Goal: Task Accomplishment & Management: Complete application form

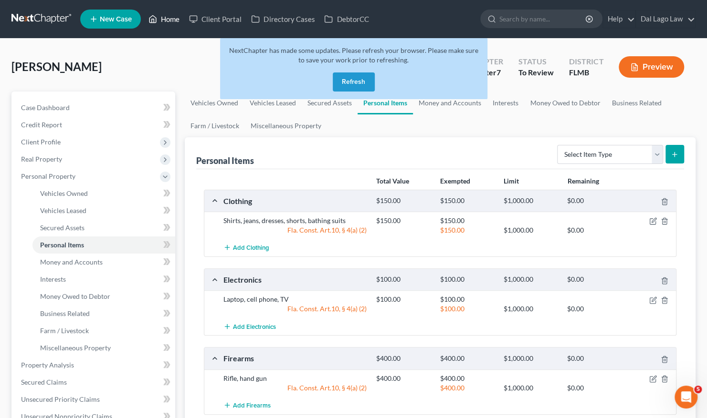
click at [163, 16] on link "Home" at bounding box center [164, 18] width 41 height 17
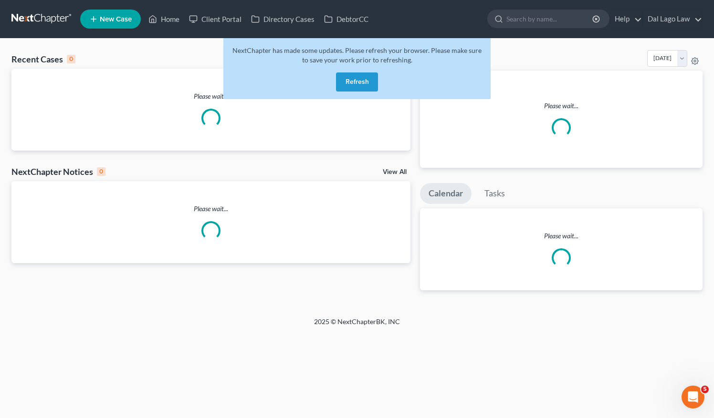
click at [342, 83] on button "Refresh" at bounding box center [357, 82] width 42 height 19
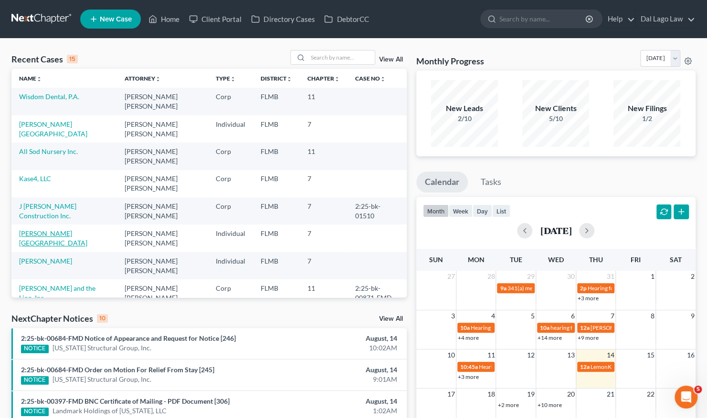
click at [49, 232] on link "[PERSON_NAME][GEOGRAPHIC_DATA]" at bounding box center [53, 238] width 68 height 18
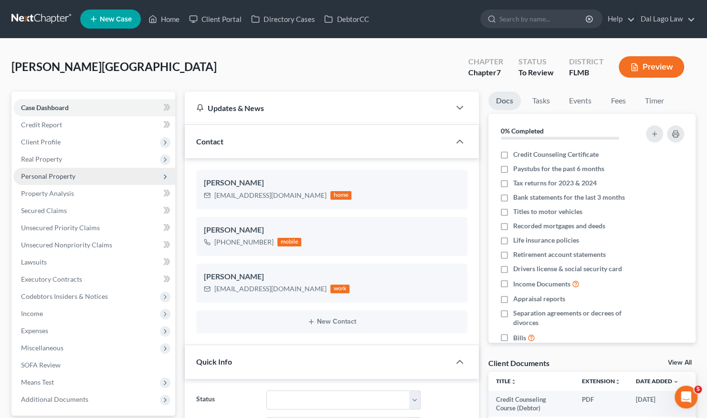
click at [57, 177] on span "Personal Property" at bounding box center [48, 176] width 54 height 8
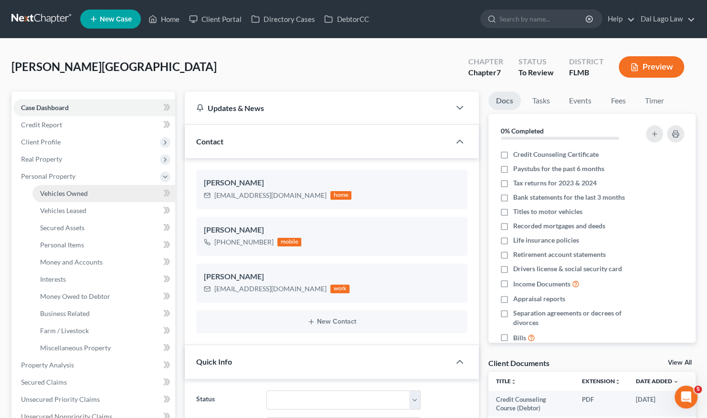
click at [70, 193] on span "Vehicles Owned" at bounding box center [64, 193] width 48 height 8
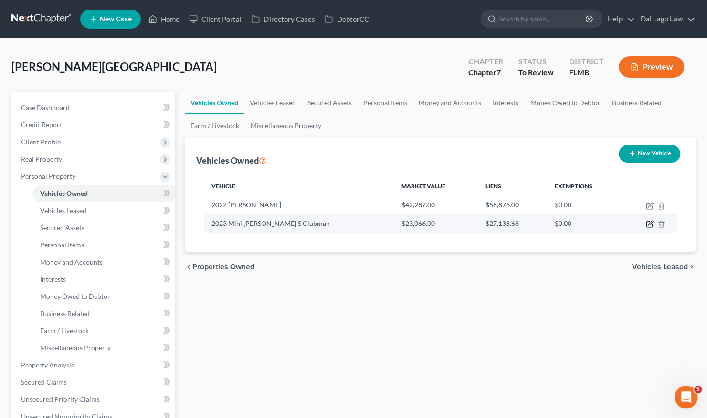
click at [649, 223] on icon "button" at bounding box center [650, 224] width 8 height 8
select select "0"
select select "3"
select select "0"
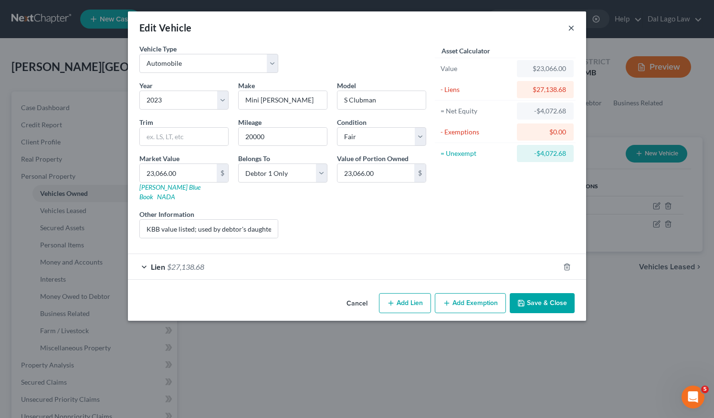
click at [573, 28] on button "×" at bounding box center [571, 27] width 7 height 11
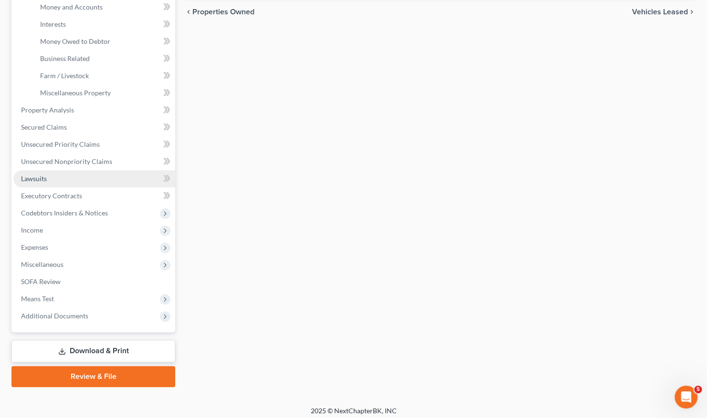
scroll to position [259, 0]
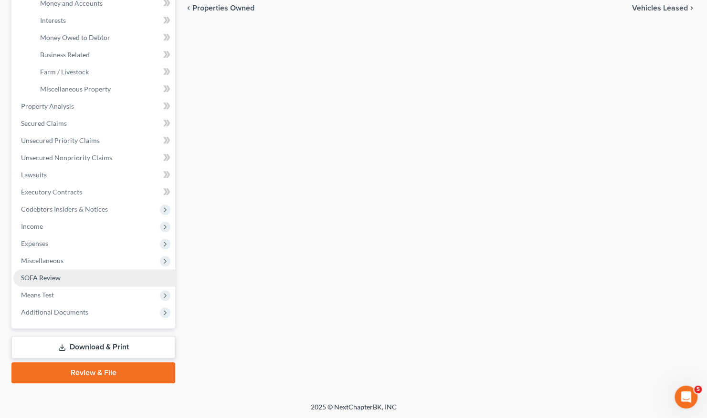
click at [49, 283] on link "SOFA Review" at bounding box center [94, 278] width 162 height 17
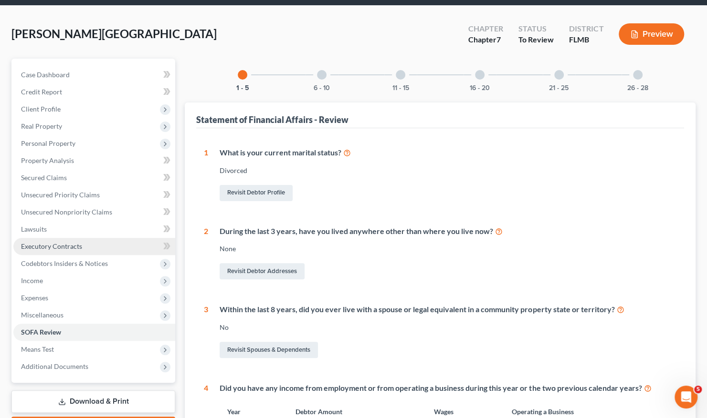
scroll to position [48, 0]
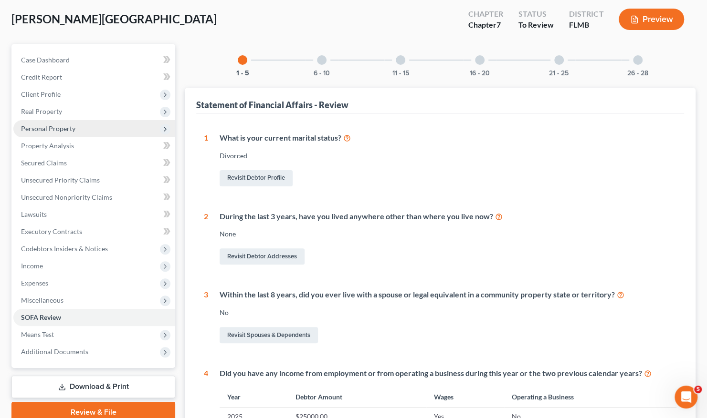
click at [70, 127] on span "Personal Property" at bounding box center [48, 129] width 54 height 8
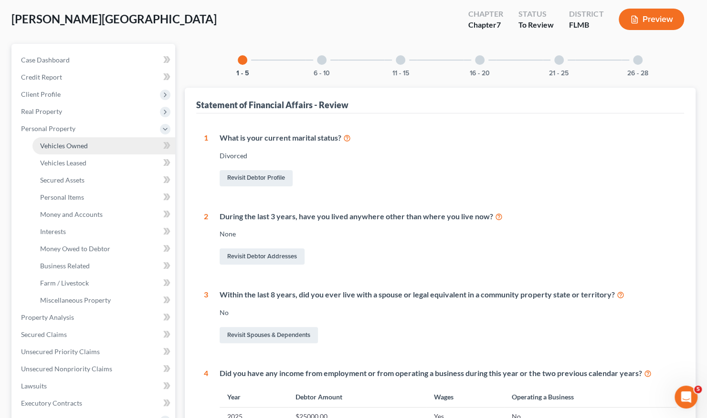
click at [80, 150] on link "Vehicles Owned" at bounding box center [103, 145] width 143 height 17
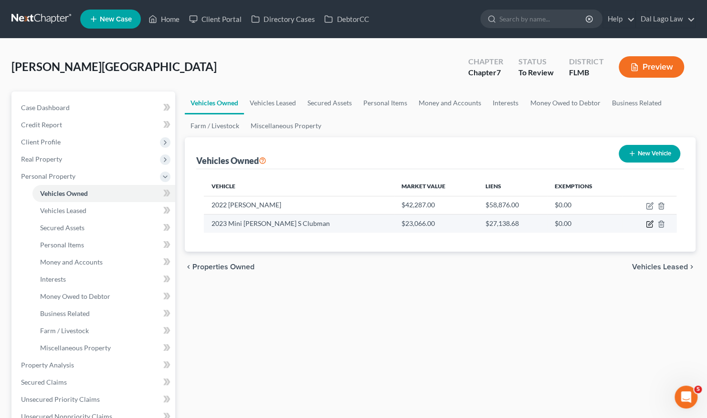
click at [648, 224] on icon "button" at bounding box center [650, 224] width 8 height 8
select select "0"
select select "3"
select select "0"
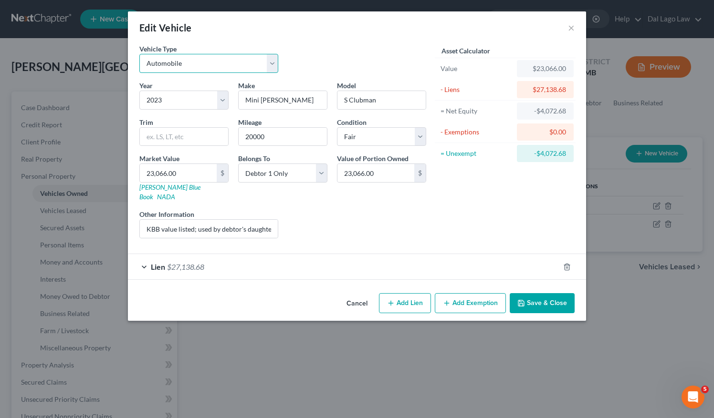
click at [268, 68] on select "Select Automobile Truck Trailer Watercraft Aircraft Motor Home Atv Other Vehicle" at bounding box center [208, 63] width 139 height 19
click at [419, 258] on div "Lien $27,138.68" at bounding box center [343, 266] width 431 height 25
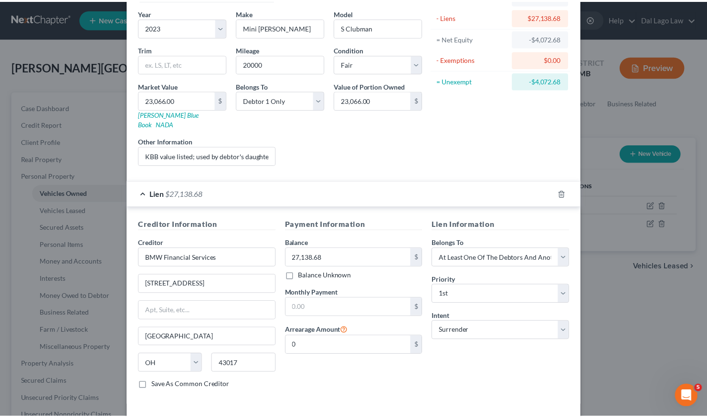
scroll to position [99, 0]
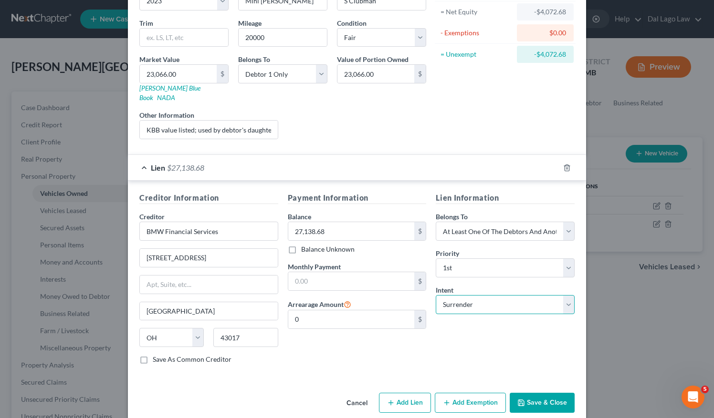
click at [553, 295] on select "Select Surrender Redeem Reaffirm Avoid Other" at bounding box center [505, 304] width 139 height 19
click at [436, 295] on select "Select Surrender Redeem Reaffirm Avoid Other" at bounding box center [505, 304] width 139 height 19
click at [501, 295] on select "Select Surrender Redeem Reaffirm Avoid Other" at bounding box center [505, 304] width 139 height 19
click at [436, 295] on select "Select Surrender Redeem Reaffirm Avoid Other" at bounding box center [505, 304] width 139 height 19
click at [498, 295] on select "Select Surrender Redeem Reaffirm Avoid Other" at bounding box center [505, 304] width 139 height 19
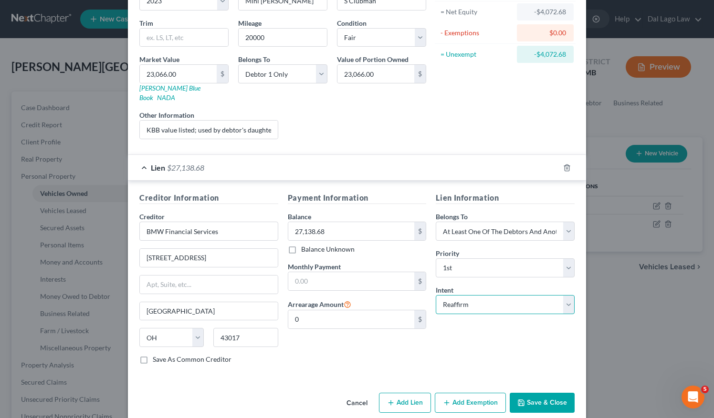
click at [436, 295] on select "Select Surrender Redeem Reaffirm Avoid Other" at bounding box center [505, 304] width 139 height 19
click at [481, 296] on select "Select Surrender Redeem Reaffirm Avoid Other" at bounding box center [505, 304] width 139 height 19
select select "4"
click at [436, 295] on select "Select Surrender Redeem Reaffirm Avoid Other" at bounding box center [505, 304] width 139 height 19
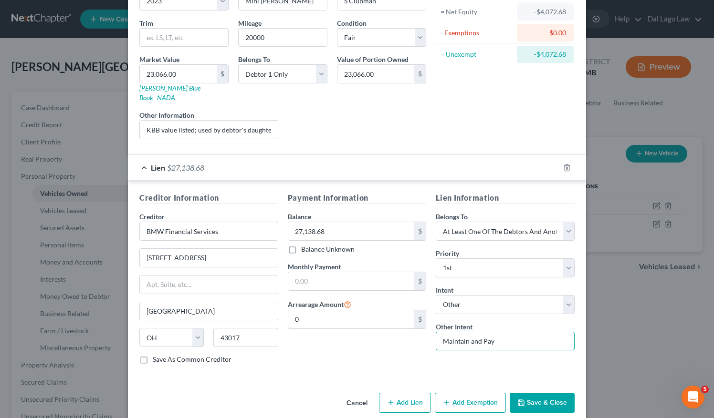
drag, startPoint x: 490, startPoint y: 330, endPoint x: 402, endPoint y: 325, distance: 88.4
click at [404, 332] on div "Creditor Information Creditor * BMW Financial Services [GEOGRAPHIC_DATA] [GEOGR…" at bounding box center [357, 282] width 445 height 180
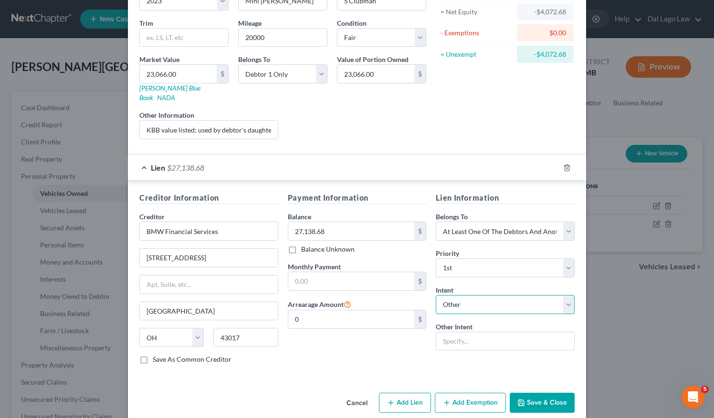
click at [464, 295] on select "Select Surrender Redeem Reaffirm Avoid Other" at bounding box center [505, 304] width 139 height 19
select select "0"
click at [436, 295] on select "Select Surrender Redeem Reaffirm Avoid Other" at bounding box center [505, 304] width 139 height 19
drag, startPoint x: 544, startPoint y: 393, endPoint x: 550, endPoint y: 377, distance: 17.1
click at [544, 393] on button "Save & Close" at bounding box center [542, 403] width 65 height 20
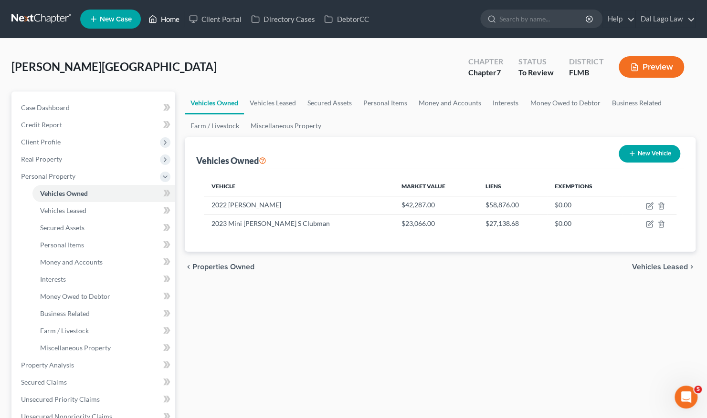
click at [177, 18] on link "Home" at bounding box center [164, 18] width 41 height 17
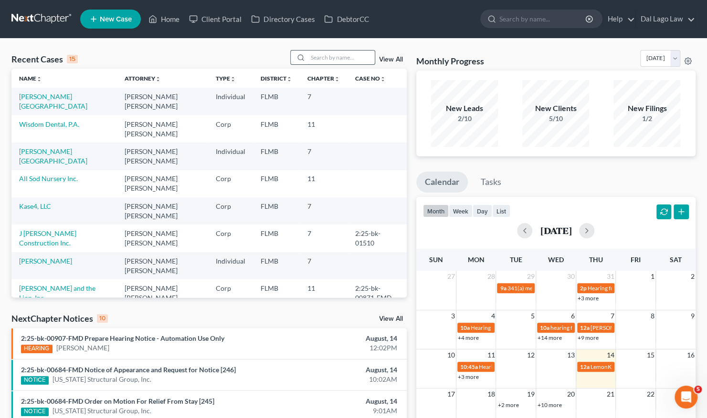
click at [327, 56] on input "search" at bounding box center [341, 58] width 67 height 14
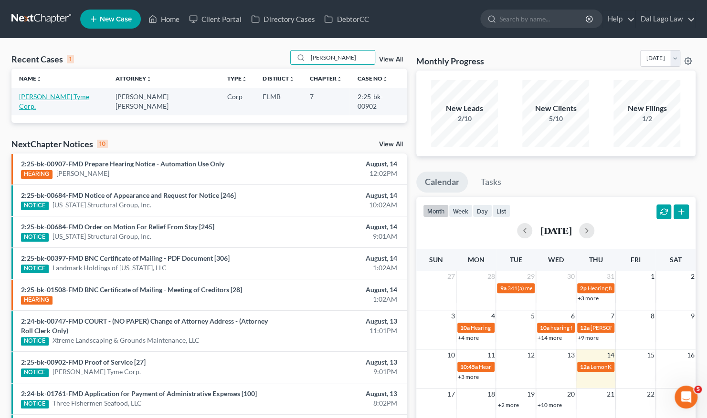
type input "[PERSON_NAME]"
click at [64, 95] on link "[PERSON_NAME] Tyme Corp." at bounding box center [54, 102] width 70 height 18
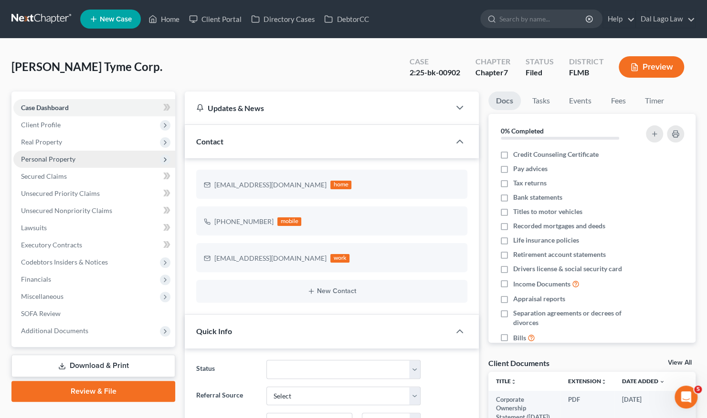
click at [68, 159] on span "Personal Property" at bounding box center [48, 159] width 54 height 8
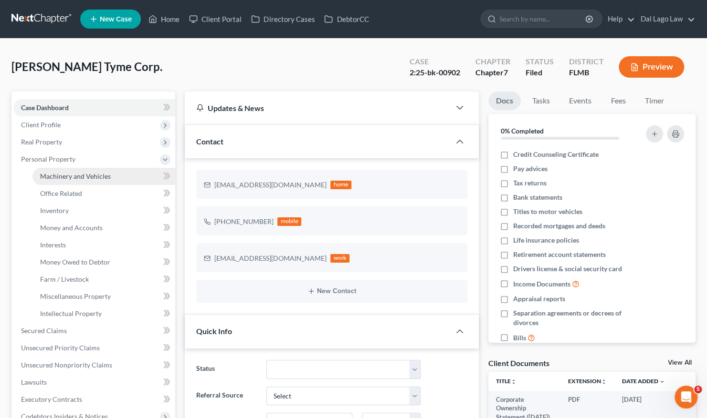
click at [95, 176] on span "Machinery and Vehicles" at bounding box center [75, 176] width 71 height 8
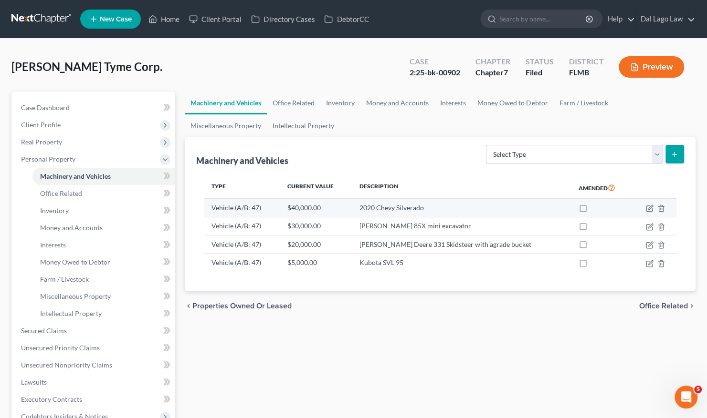
click at [645, 211] on td at bounding box center [653, 208] width 45 height 18
click at [649, 207] on icon "button" at bounding box center [650, 208] width 4 height 4
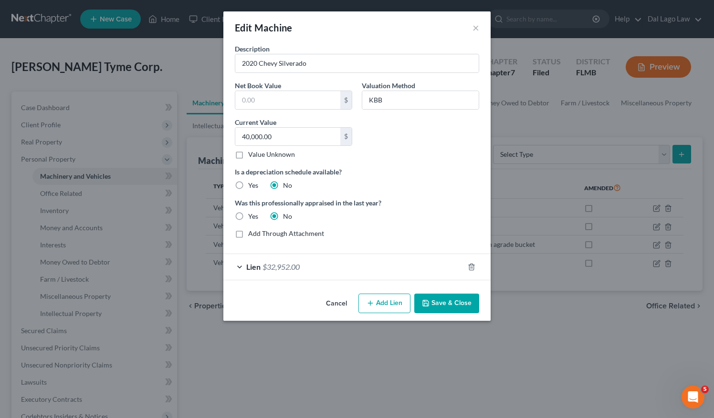
drag, startPoint x: 481, startPoint y: 27, endPoint x: 438, endPoint y: 48, distance: 47.6
click at [480, 27] on div "Edit Machine ×" at bounding box center [356, 27] width 267 height 32
click at [474, 27] on button "×" at bounding box center [475, 27] width 7 height 11
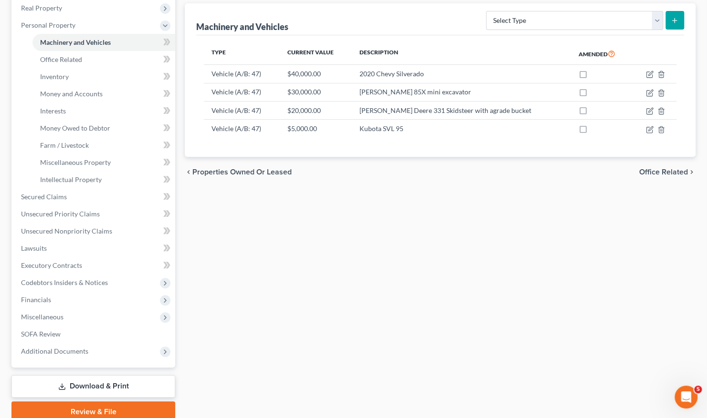
scroll to position [173, 0]
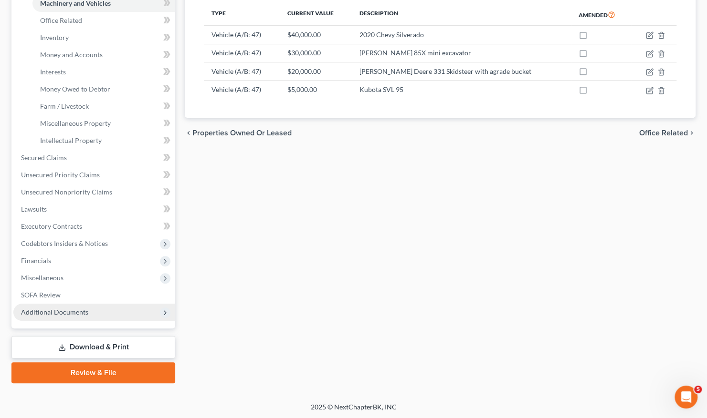
click at [61, 313] on span "Additional Documents" at bounding box center [54, 312] width 67 height 8
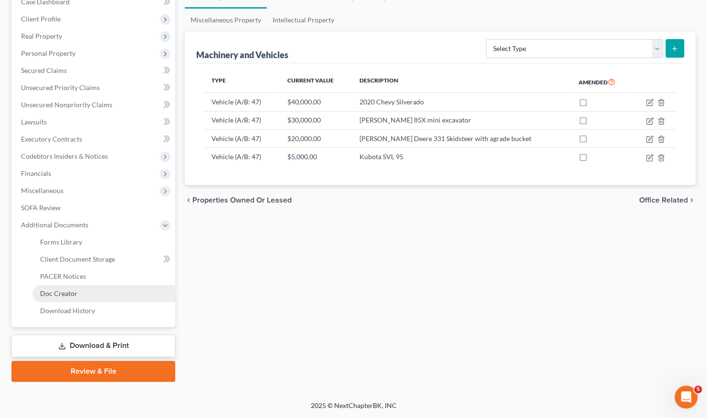
scroll to position [104, 0]
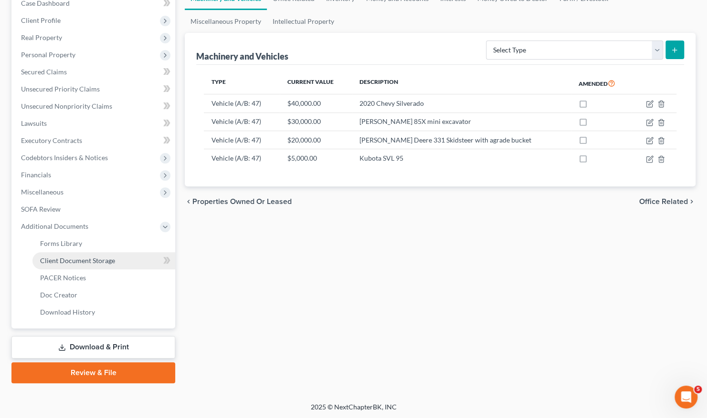
click at [93, 263] on span "Client Document Storage" at bounding box center [77, 261] width 75 height 8
